Goal: Task Accomplishment & Management: Use online tool/utility

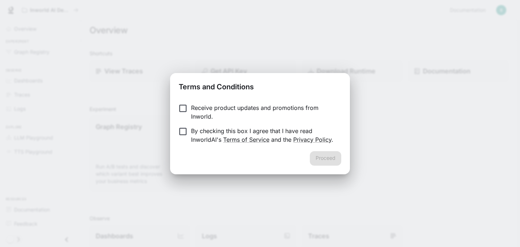
click at [193, 107] on p "Receive product updates and promotions from Inworld." at bounding box center [263, 111] width 145 height 17
click at [194, 130] on p "By checking this box I agree that I have read InworldAI's Terms of Service and …" at bounding box center [263, 135] width 145 height 17
click at [333, 162] on button "Proceed" at bounding box center [325, 158] width 31 height 14
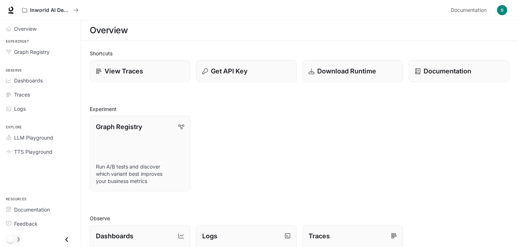
scroll to position [171, 0]
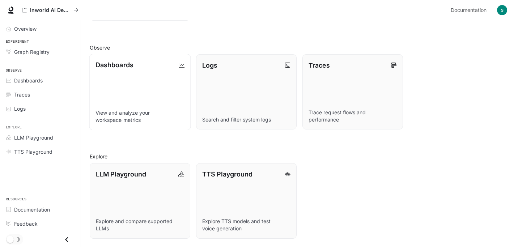
click at [121, 77] on link "Dashboards View and analyze your workspace metrics" at bounding box center [140, 91] width 102 height 76
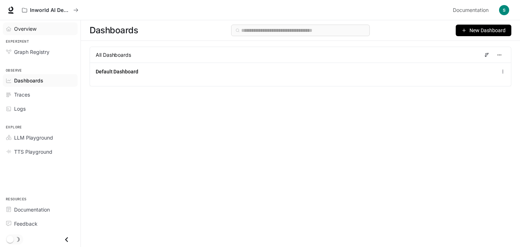
click at [30, 22] on link "Overview" at bounding box center [40, 28] width 75 height 13
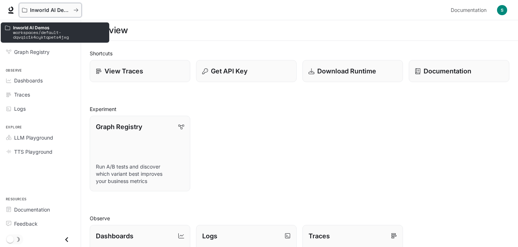
click at [45, 10] on p "Inworld AI Demos" at bounding box center [50, 10] width 40 height 6
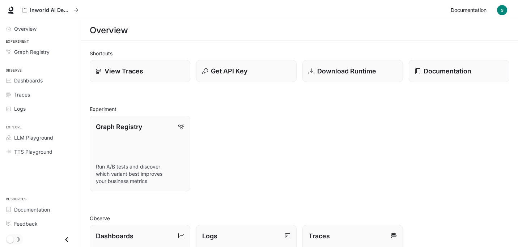
click at [468, 6] on span "Documentation" at bounding box center [468, 10] width 36 height 9
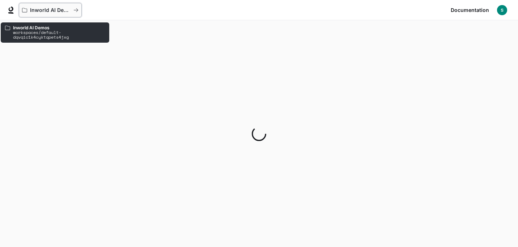
click at [25, 12] on icon "All workspaces" at bounding box center [24, 10] width 5 height 4
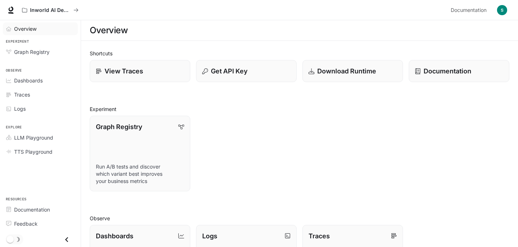
click at [46, 32] on div "Overview" at bounding box center [44, 29] width 60 height 8
click at [147, 149] on link "Graph Registry Run A/B tests and discover which variant best improves your busi…" at bounding box center [140, 153] width 102 height 76
click at [130, 73] on p "View Traces" at bounding box center [123, 71] width 39 height 10
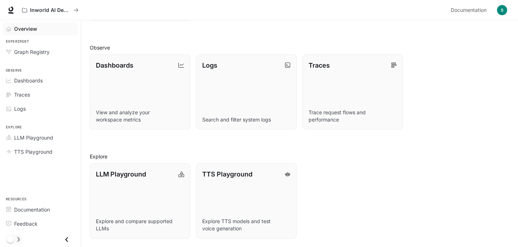
click at [64, 236] on icon "Close drawer" at bounding box center [67, 240] width 10 height 10
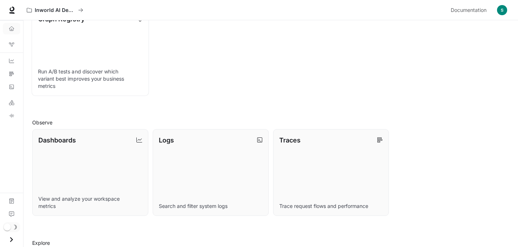
scroll to position [205, 0]
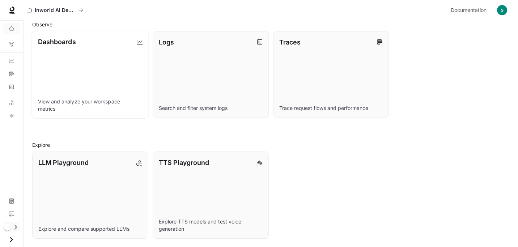
click at [94, 95] on link "Dashboards View and analyze your workspace metrics" at bounding box center [89, 74] width 117 height 88
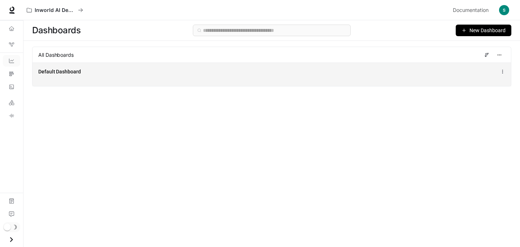
click at [95, 65] on div "Default Dashboard" at bounding box center [272, 74] width 479 height 23
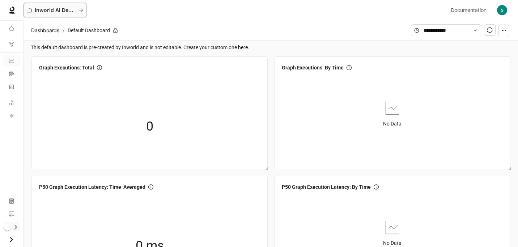
click at [81, 14] on button "Inworld AI Demos" at bounding box center [54, 10] width 63 height 14
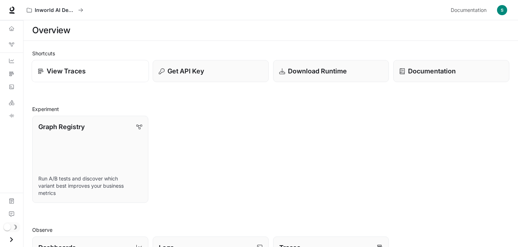
click at [106, 69] on div "View Traces" at bounding box center [90, 71] width 105 height 10
